Goal: Check status: Check status

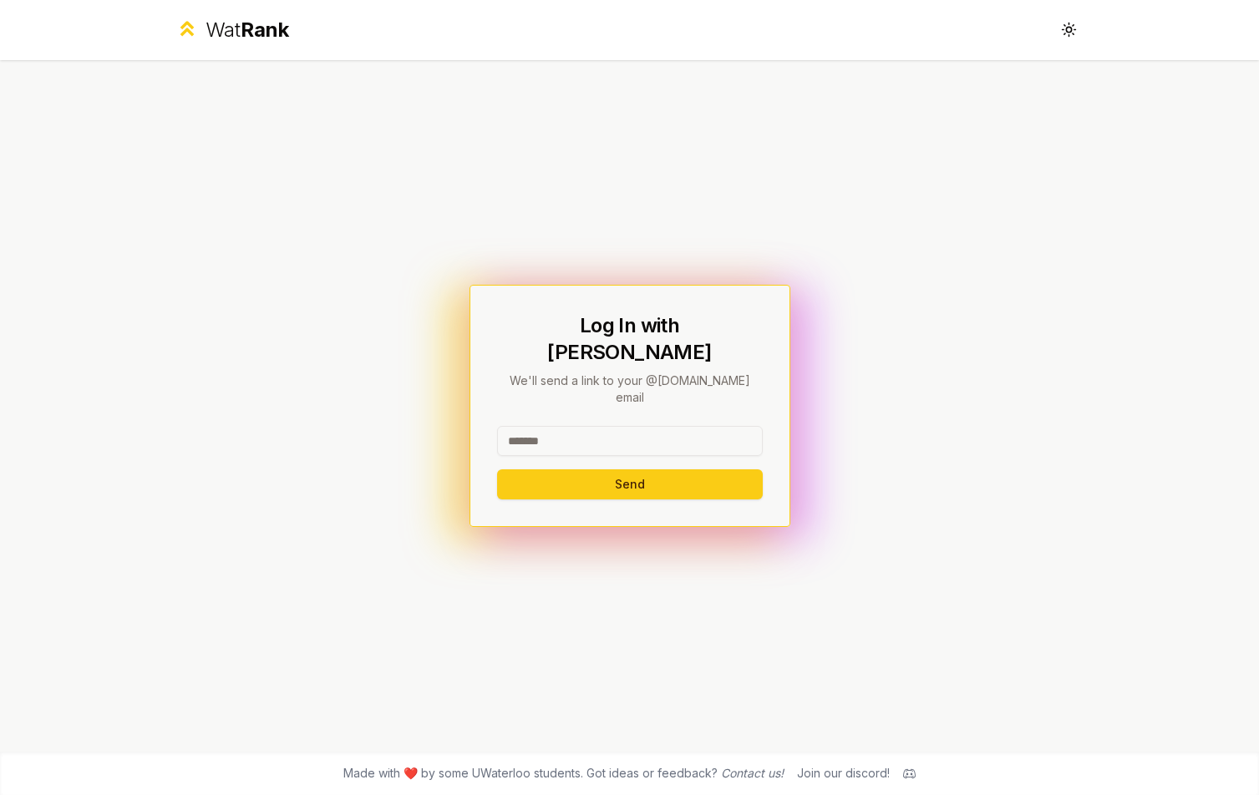
click at [582, 427] on input at bounding box center [630, 441] width 266 height 30
click at [497, 469] on button "Send" at bounding box center [630, 484] width 266 height 30
type input "********"
click at [497, 469] on button "Send" at bounding box center [630, 484] width 266 height 30
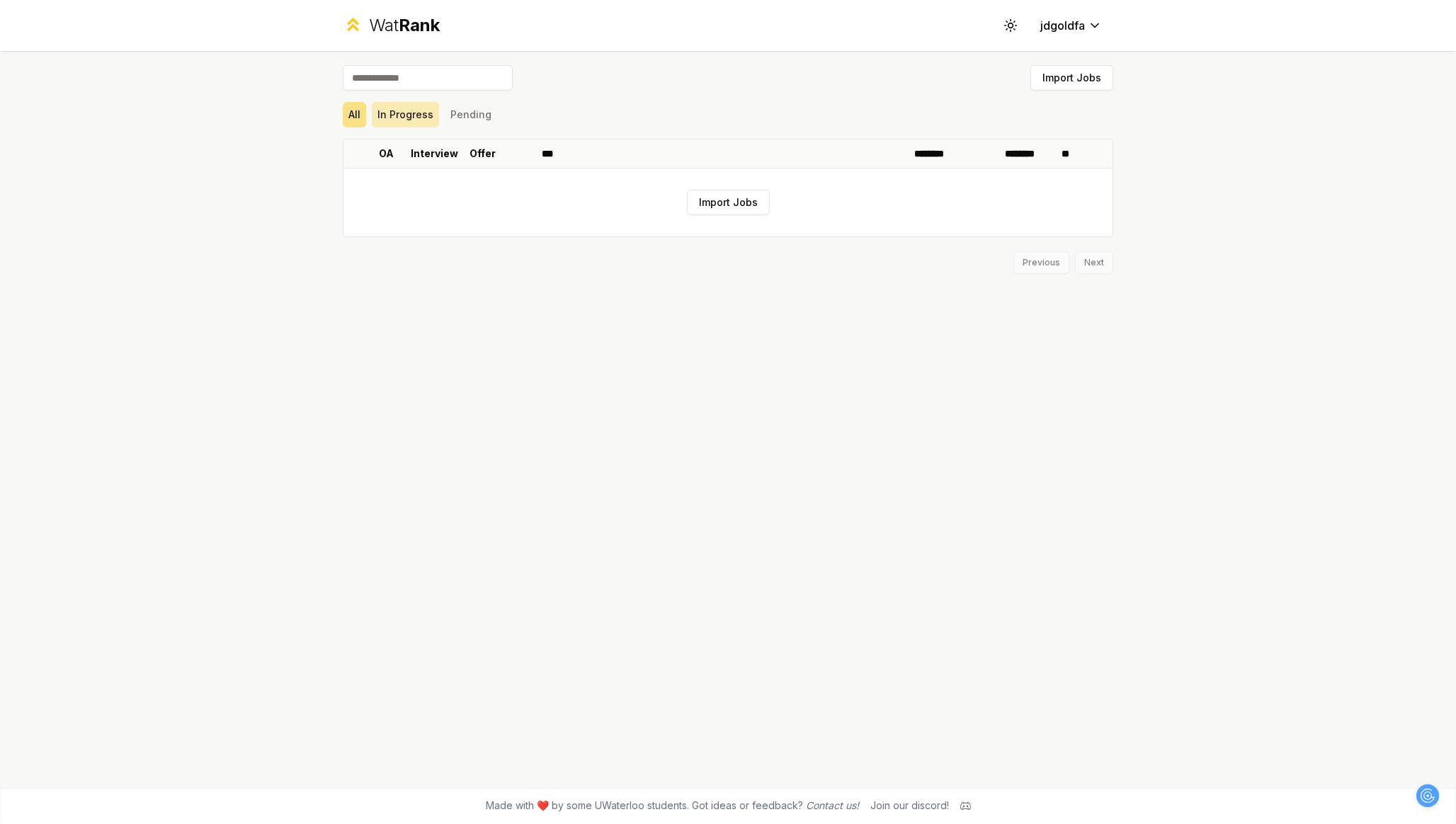
click at [381, 118] on button "In Progress" at bounding box center [405, 114] width 67 height 25
click at [456, 119] on button "Pending" at bounding box center [471, 114] width 53 height 25
